Goal: Use online tool/utility: Utilize a website feature to perform a specific function

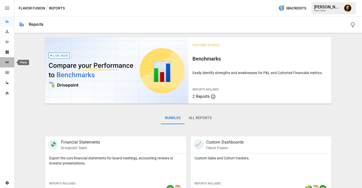
click at [8, 63] on icon "Plans" at bounding box center [7, 62] width 4 height 4
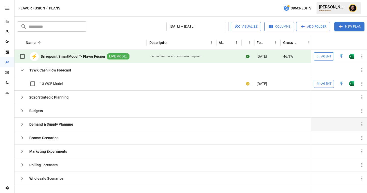
click at [22, 125] on icon "button" at bounding box center [22, 124] width 6 height 6
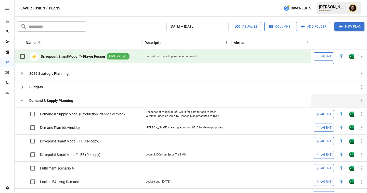
scroll to position [19, 0]
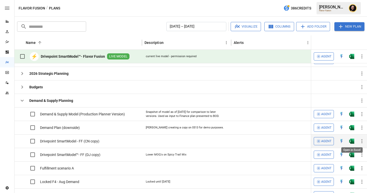
click at [352, 141] on img "Open in Excel" at bounding box center [351, 141] width 5 height 5
click at [21, 99] on icon "button" at bounding box center [22, 100] width 6 height 6
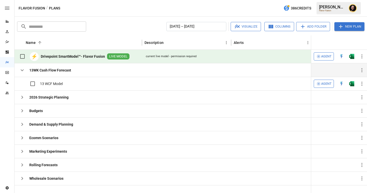
click at [23, 70] on icon "button" at bounding box center [22, 70] width 3 height 2
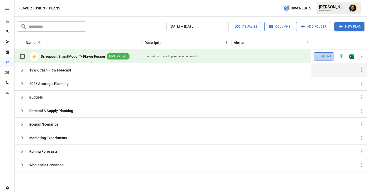
click at [325, 57] on span "Agent" at bounding box center [326, 57] width 10 height 6
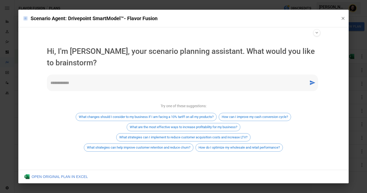
click at [117, 82] on textarea at bounding box center [178, 83] width 255 height 6
type textarea "*"
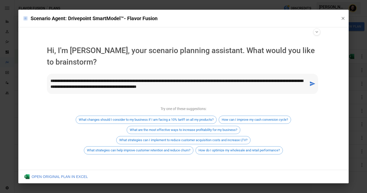
type textarea "**********"
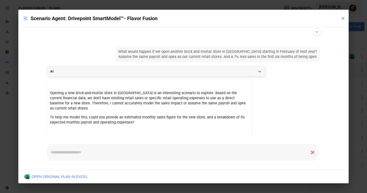
scroll to position [10, 0]
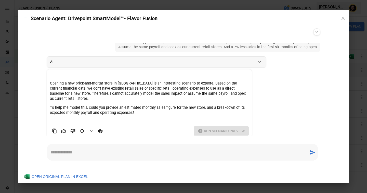
click at [105, 150] on textarea at bounding box center [178, 152] width 255 height 6
click at [223, 117] on span "Opening a new brick-and-mortar store in [GEOGRAPHIC_DATA] is an interesting sce…" at bounding box center [149, 98] width 199 height 52
click at [219, 126] on div "Run Scenario Preview" at bounding box center [149, 130] width 199 height 9
click at [129, 105] on p "To help me model this, could you provide an estimated monthly sales figure for …" at bounding box center [149, 110] width 199 height 10
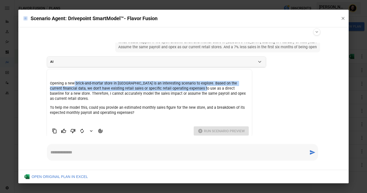
drag, startPoint x: 73, startPoint y: 83, endPoint x: 183, endPoint y: 87, distance: 109.5
click at [183, 87] on p "Opening a new brick-and-mortar store in [GEOGRAPHIC_DATA] is an interesting sce…" at bounding box center [149, 91] width 199 height 21
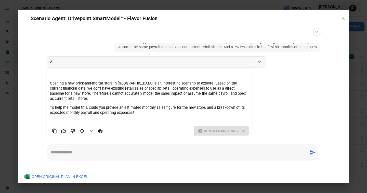
click at [218, 91] on p "Opening a new brick-and-mortar store in [GEOGRAPHIC_DATA] is an interesting sce…" at bounding box center [149, 91] width 199 height 21
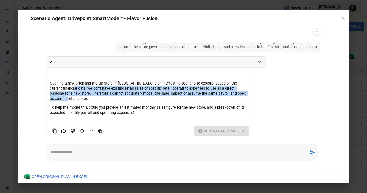
drag, startPoint x: 55, startPoint y: 88, endPoint x: 218, endPoint y: 92, distance: 163.5
click at [218, 92] on p "Opening a new brick-and-mortar store in [GEOGRAPHIC_DATA] is an interesting sce…" at bounding box center [149, 91] width 199 height 21
click at [74, 128] on icon "Bad Response" at bounding box center [72, 130] width 5 height 5
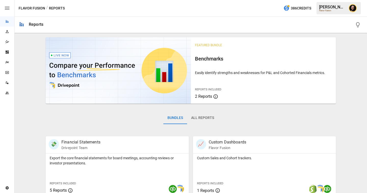
click at [8, 64] on icon "Plans" at bounding box center [7, 62] width 4 height 4
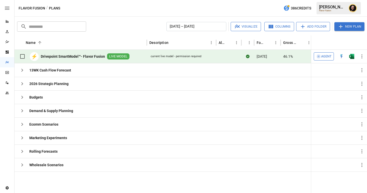
click at [327, 57] on span "Agent" at bounding box center [326, 57] width 10 height 6
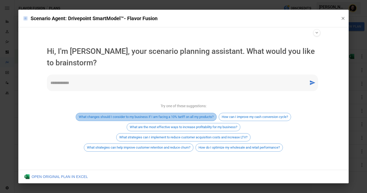
click at [189, 115] on span "What changes should I consider to my business if I am facing a 10% tariff on al…" at bounding box center [146, 117] width 141 height 4
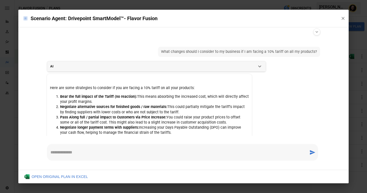
scroll to position [79, 0]
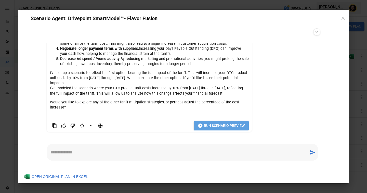
click at [217, 126] on span "Run Scenario Preview" at bounding box center [224, 125] width 41 height 6
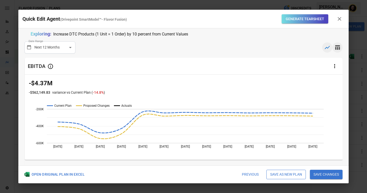
click at [340, 45] on icon "button" at bounding box center [338, 47] width 6 height 6
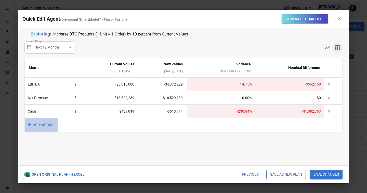
click at [41, 125] on button "+ ADD METRIC" at bounding box center [41, 125] width 33 height 14
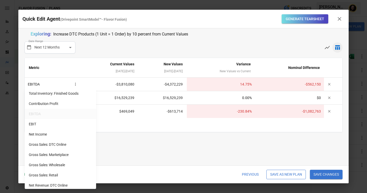
scroll to position [21, 0]
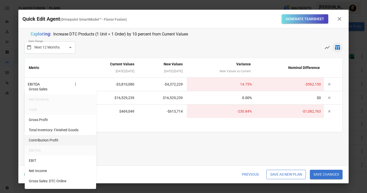
click at [55, 139] on li "Contribution Profit" at bounding box center [60, 140] width 71 height 10
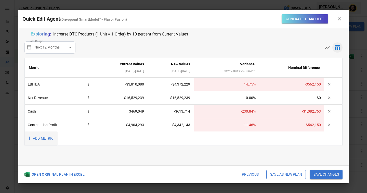
click at [53, 138] on button "+ ADD METRIC" at bounding box center [41, 138] width 33 height 14
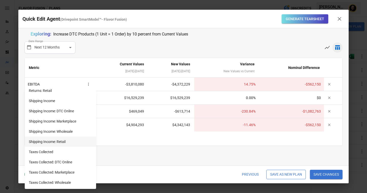
scroll to position [366, 0]
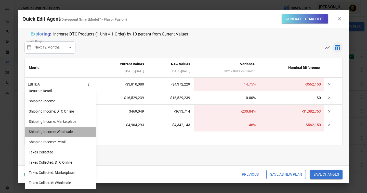
click at [67, 130] on li "Shipping Income: Wholesale" at bounding box center [60, 132] width 71 height 10
